Goal: Task Accomplishment & Management: Complete application form

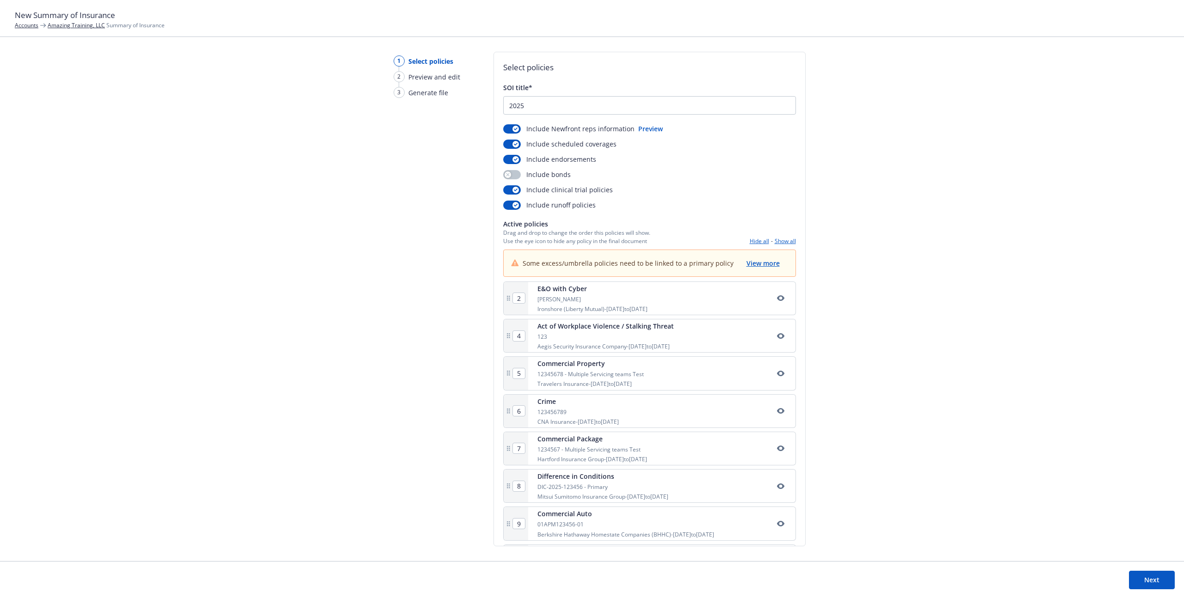
click at [591, 466] on div "1 Select policies 2 Preview and edit 3 Generate file Select policies SOI title*…" at bounding box center [592, 307] width 1184 height 510
click at [591, 580] on button "Next" at bounding box center [1152, 580] width 46 height 18
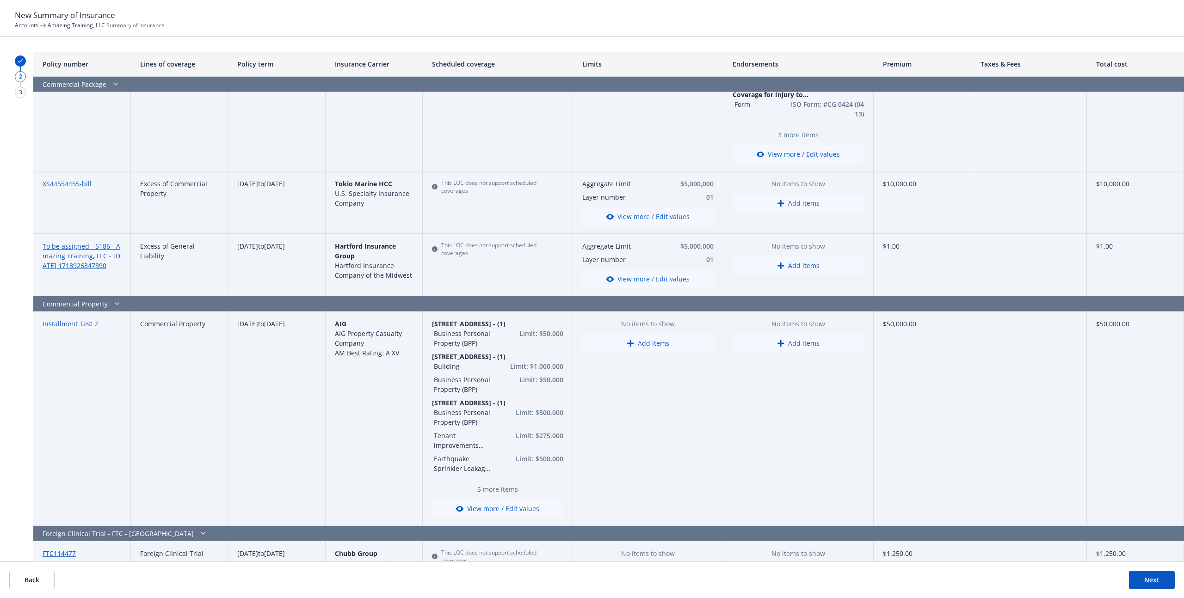
scroll to position [1838, 0]
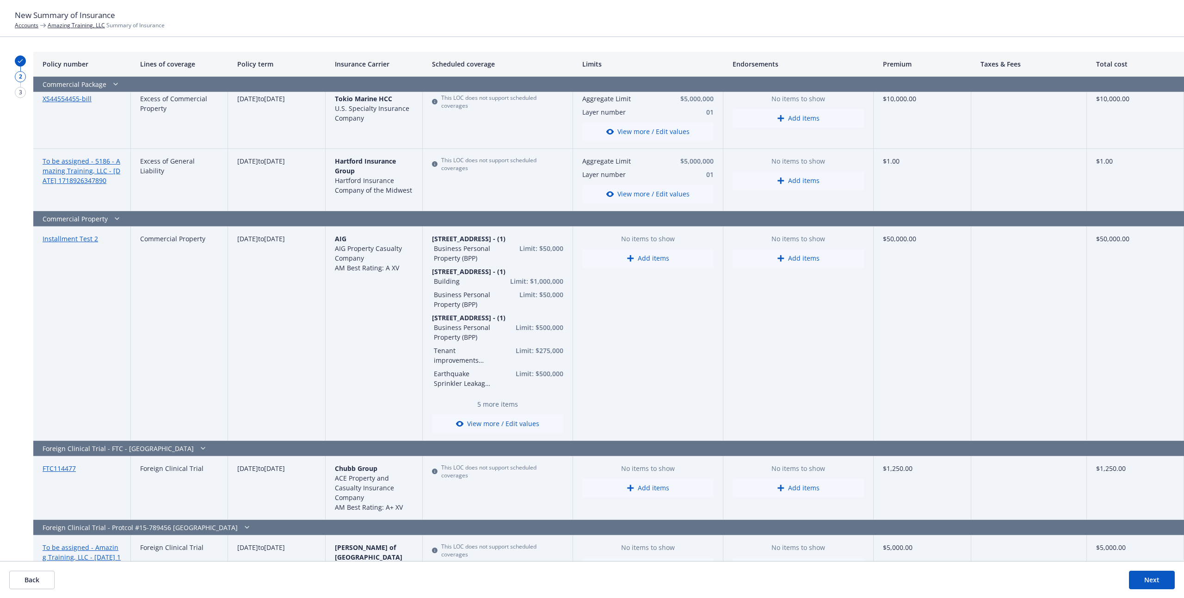
click at [591, 578] on button "Next" at bounding box center [1152, 580] width 46 height 18
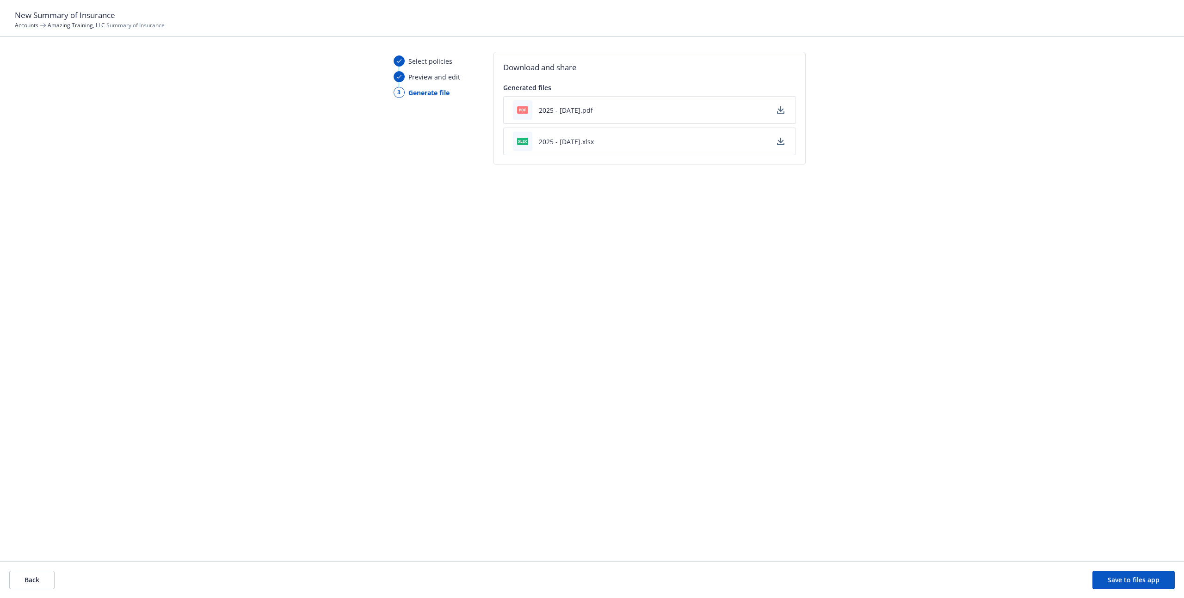
click at [50, 591] on footer "Back Save to files app" at bounding box center [592, 579] width 1184 height 37
click at [47, 584] on button "Back" at bounding box center [31, 580] width 45 height 18
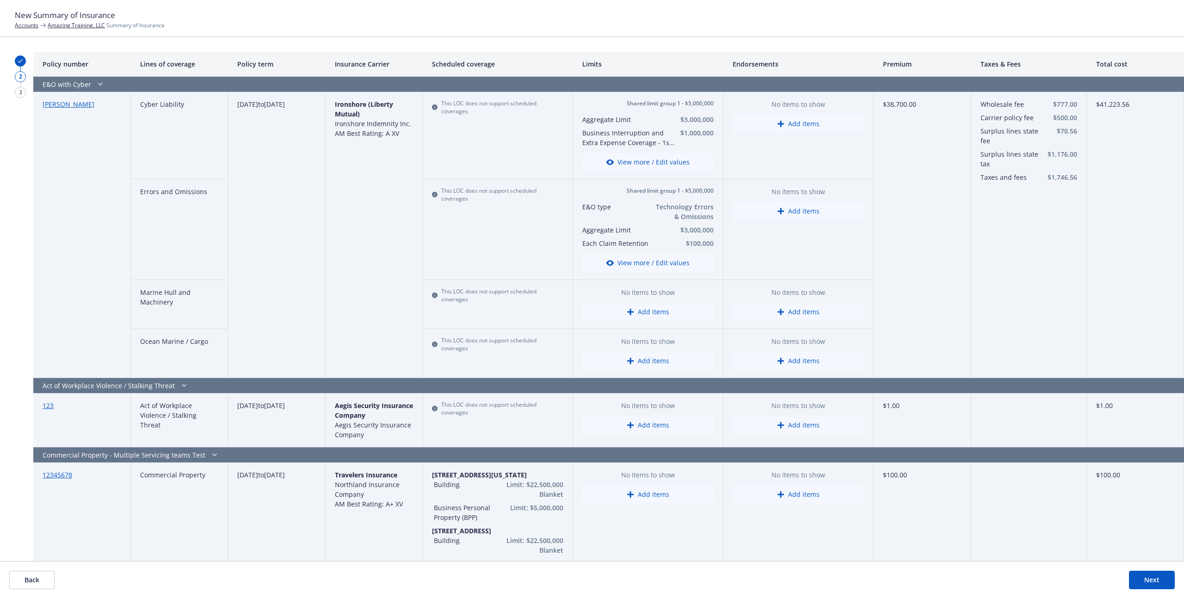
click at [17, 80] on div "2" at bounding box center [20, 76] width 11 height 11
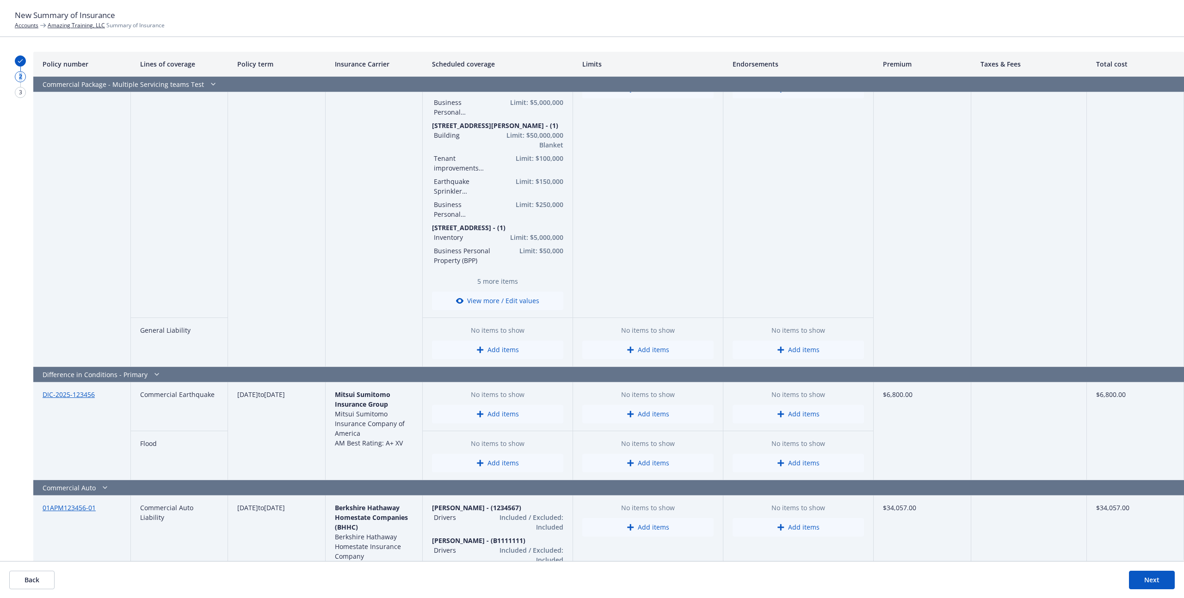
scroll to position [736, 0]
